Goal: Information Seeking & Learning: Learn about a topic

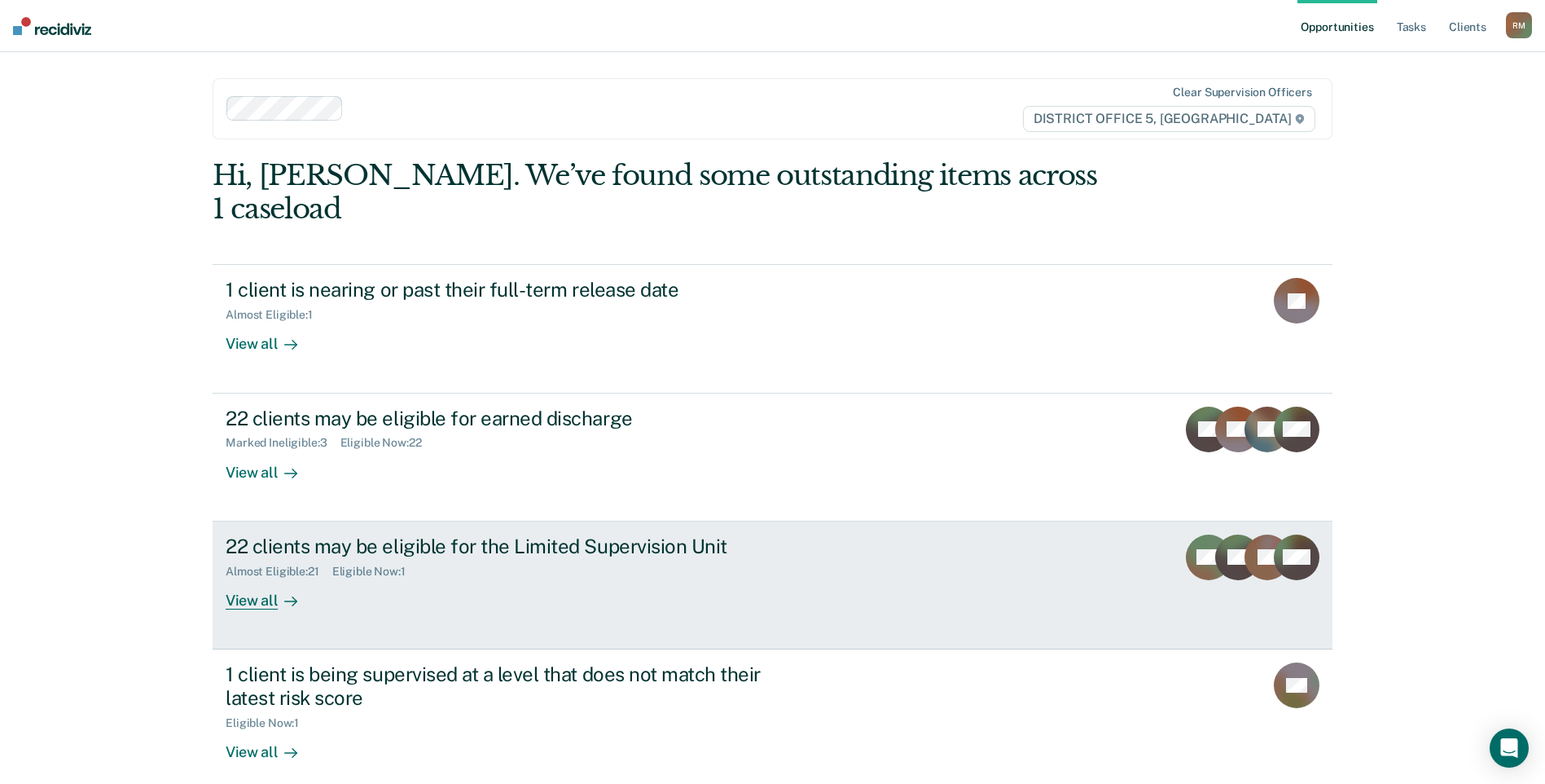
click at [275, 534] on div "22 clients may be eligible for the Limited Supervision Unit" at bounding box center [511, 546] width 572 height 24
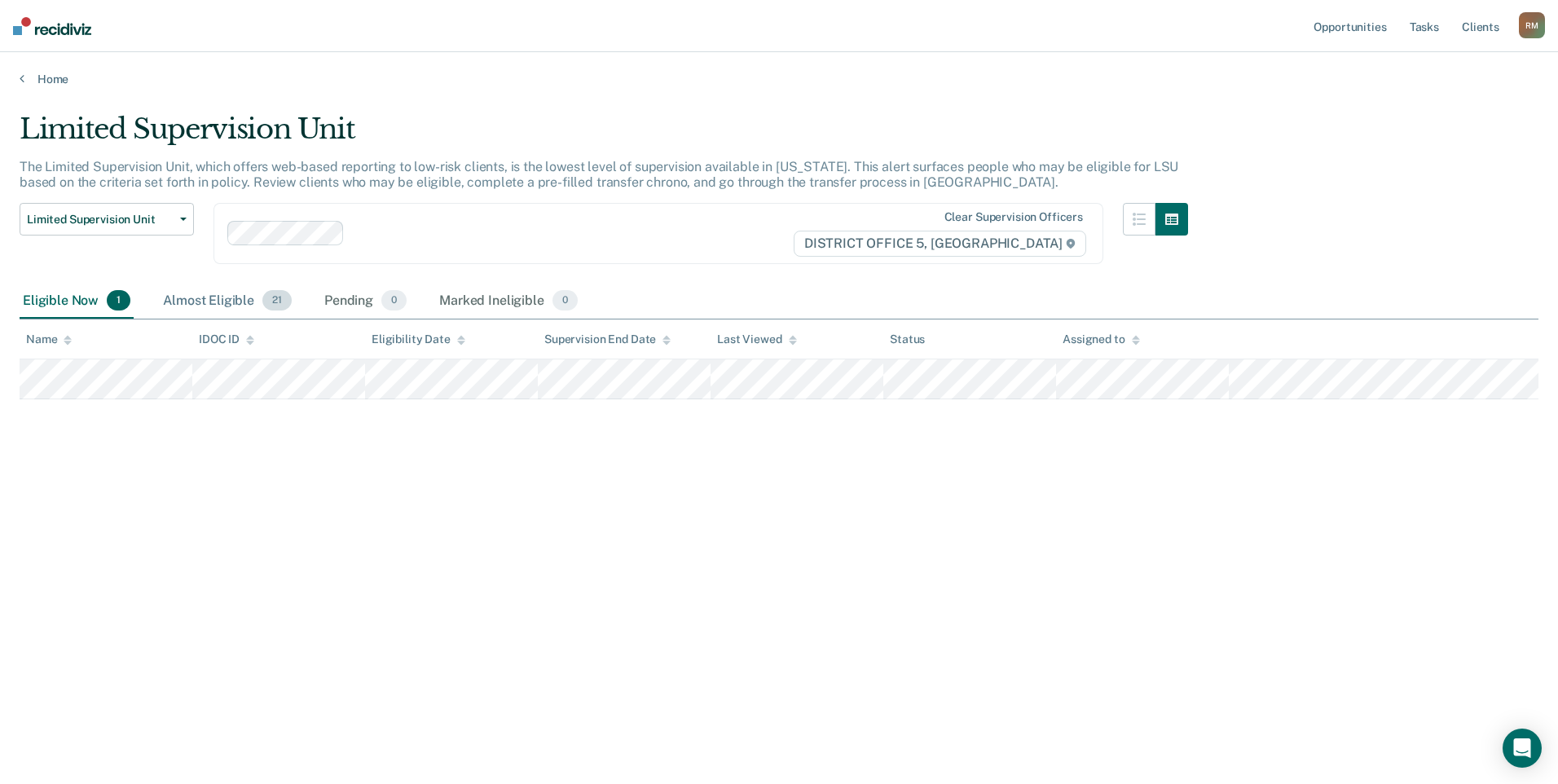
click at [238, 300] on div "Almost Eligible 21" at bounding box center [227, 301] width 136 height 36
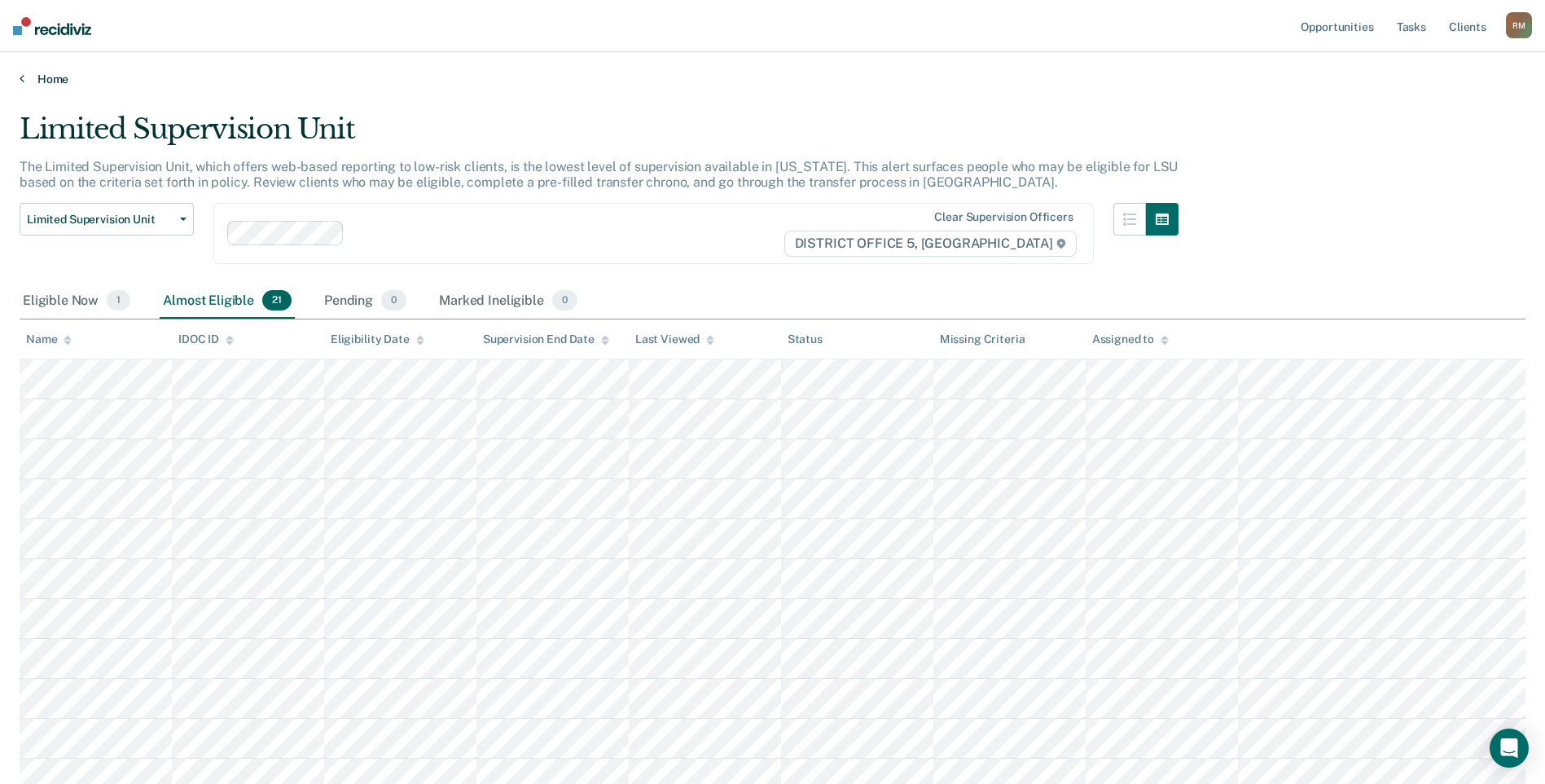
click at [19, 77] on icon at bounding box center [21, 79] width 5 height 13
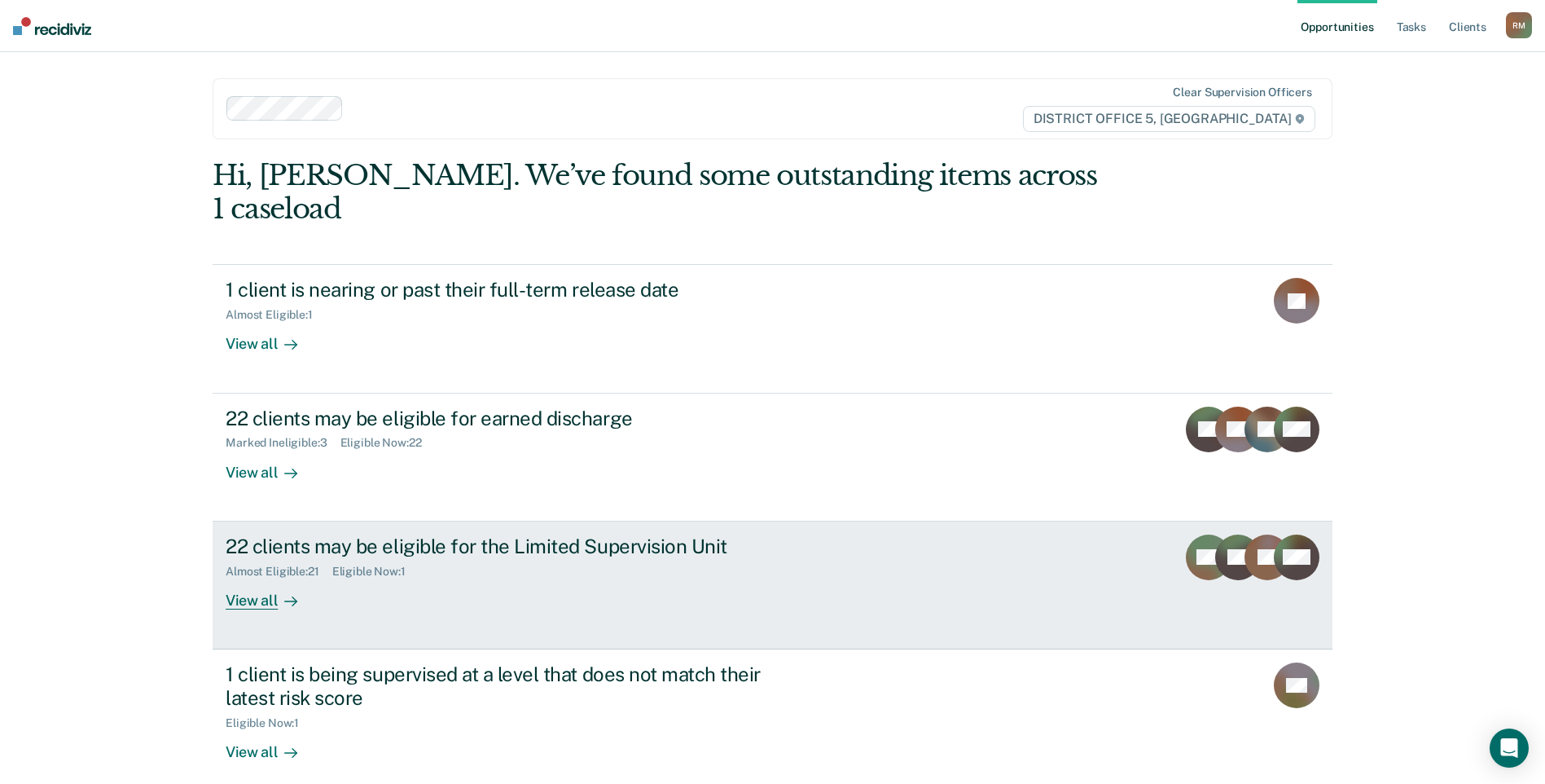
click at [243, 577] on div "View all" at bounding box center [271, 593] width 91 height 32
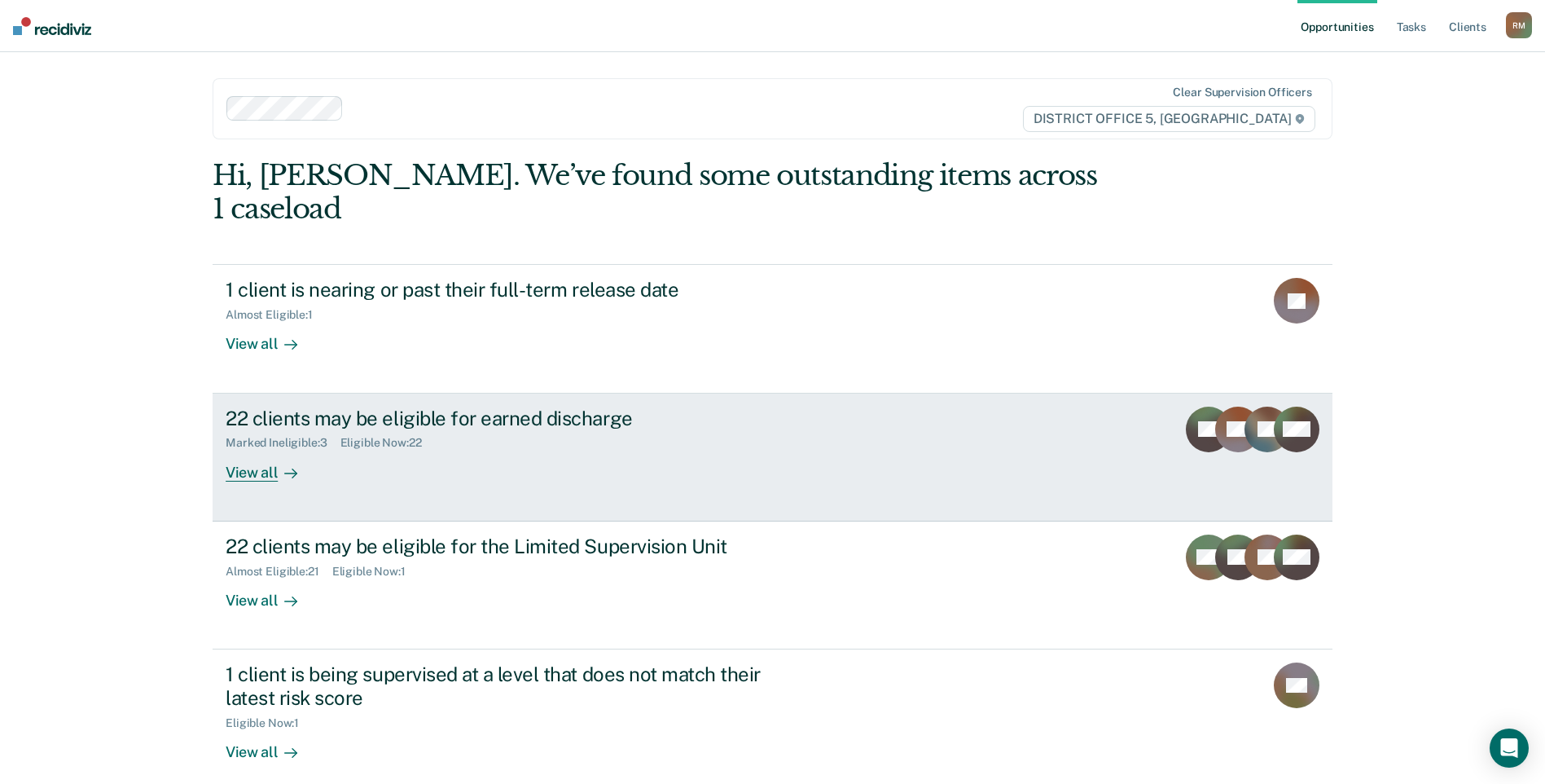
click at [374, 406] on div "22 clients may be eligible for earned discharge" at bounding box center [511, 418] width 572 height 24
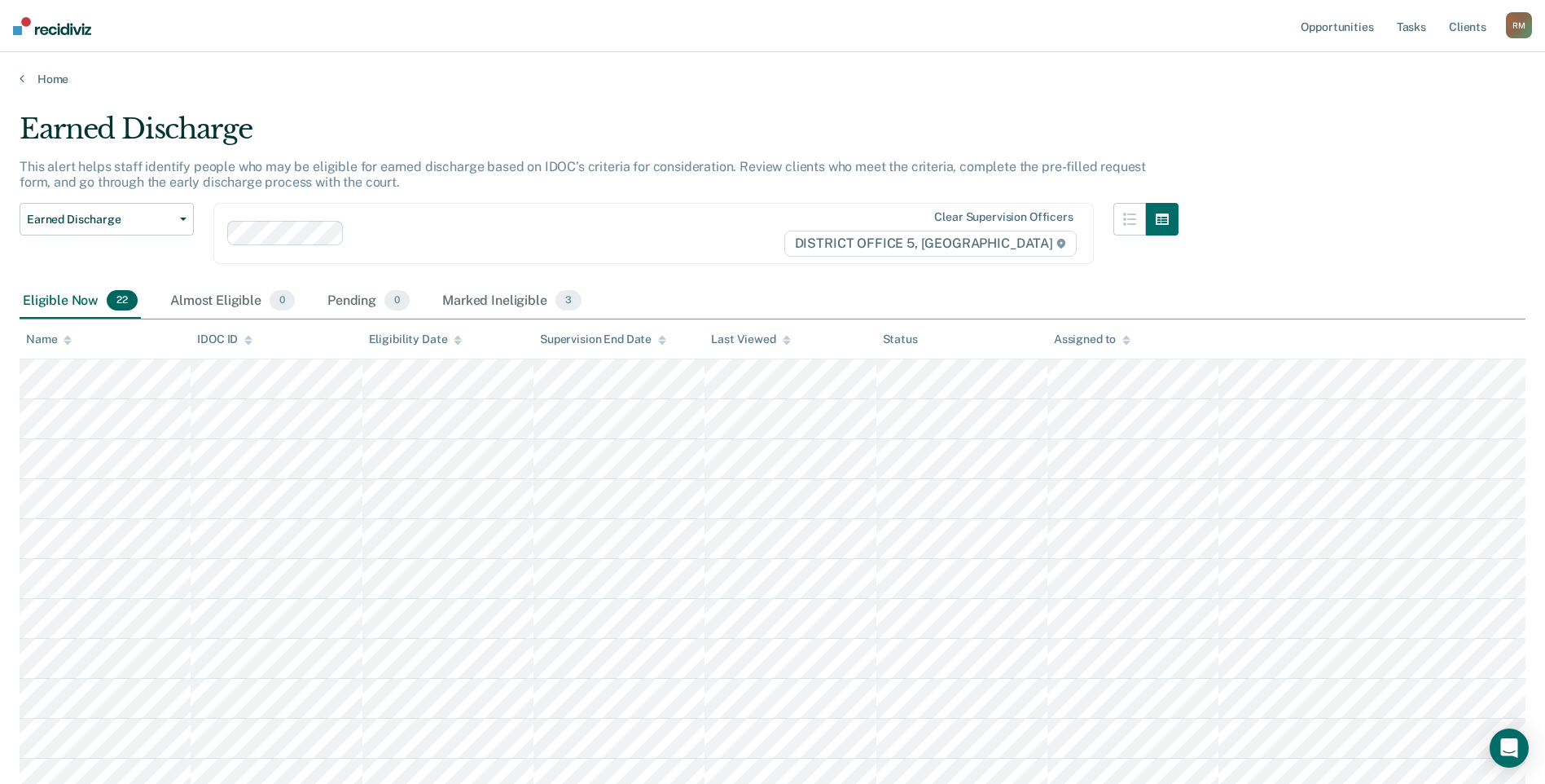
click at [609, 335] on div "Supervision End Date" at bounding box center [602, 339] width 126 height 13
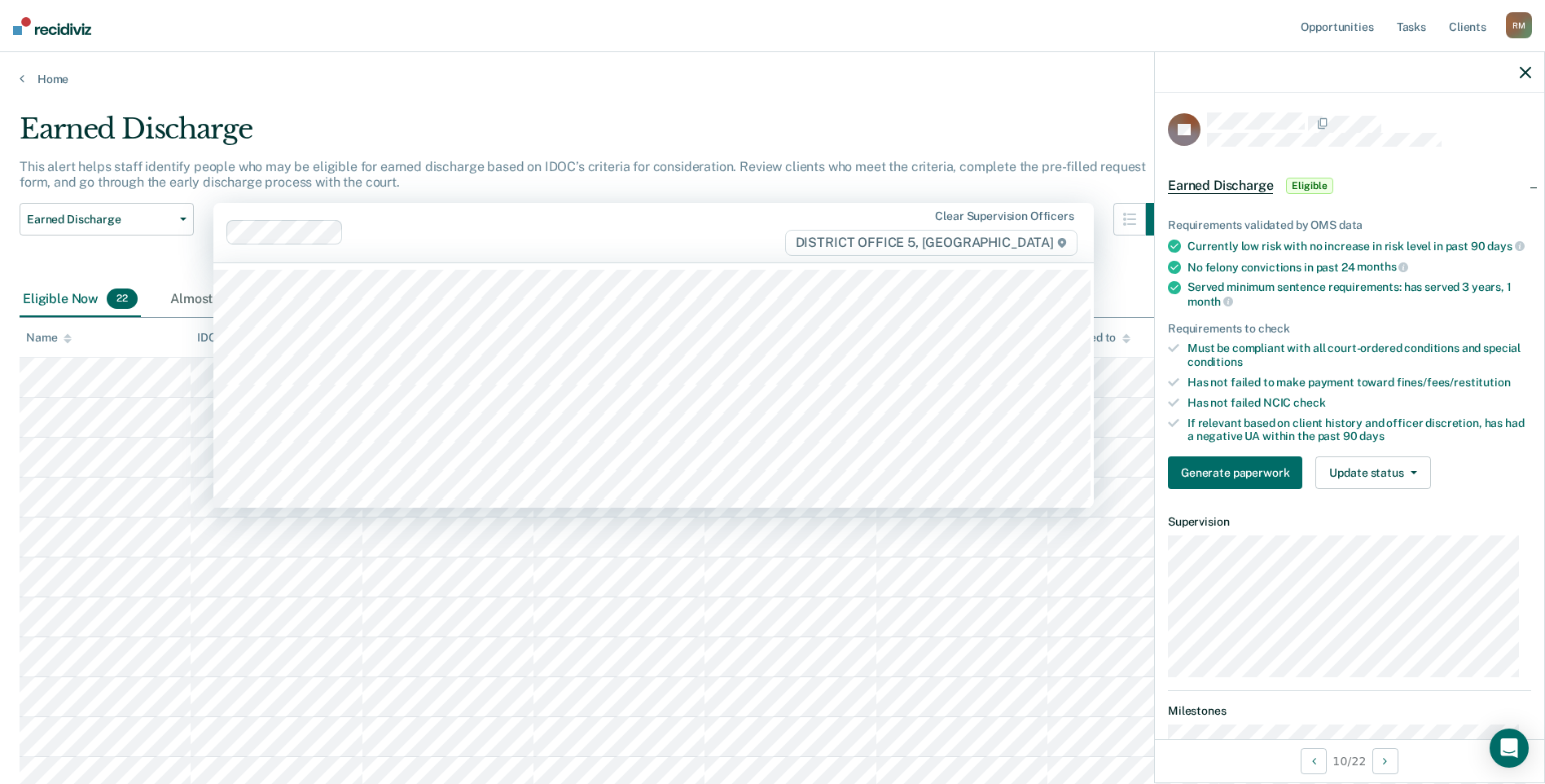
click at [616, 237] on div at bounding box center [567, 232] width 433 height 18
click at [987, 91] on main "Earned Discharge This alert helps staff identify people who may be eligible for…" at bounding box center [772, 717] width 1545 height 1262
